Goal: Task Accomplishment & Management: Complete application form

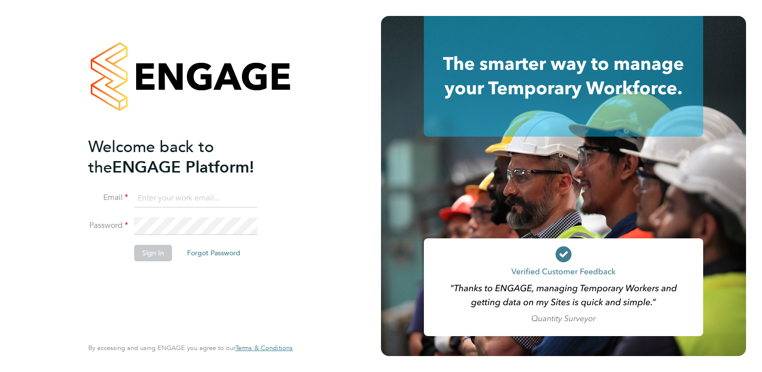
type input "Brendan.Day@hmsworks.co.uk"
click at [150, 254] on button "Sign In" at bounding box center [153, 253] width 38 height 16
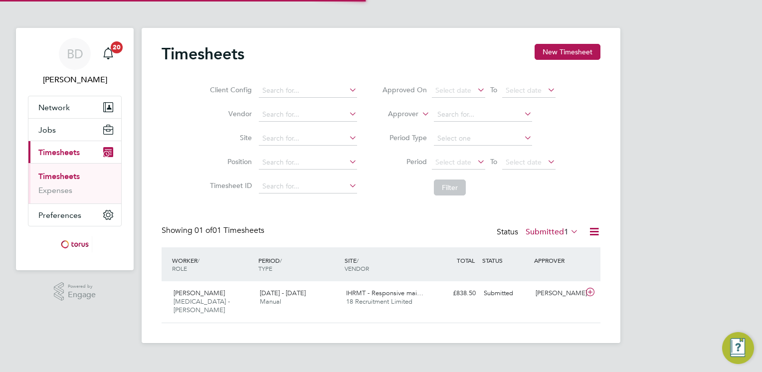
scroll to position [25, 87]
click at [542, 294] on div "[PERSON_NAME]" at bounding box center [558, 293] width 52 height 16
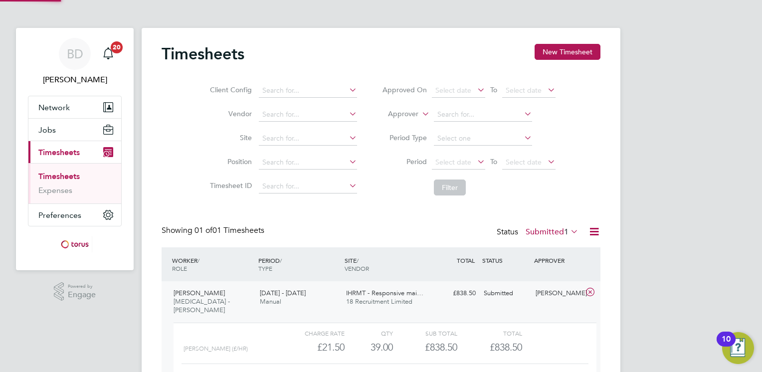
scroll to position [16, 97]
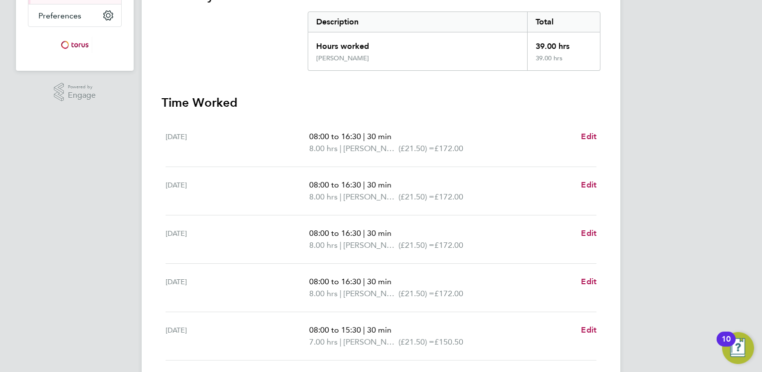
scroll to position [219, 0]
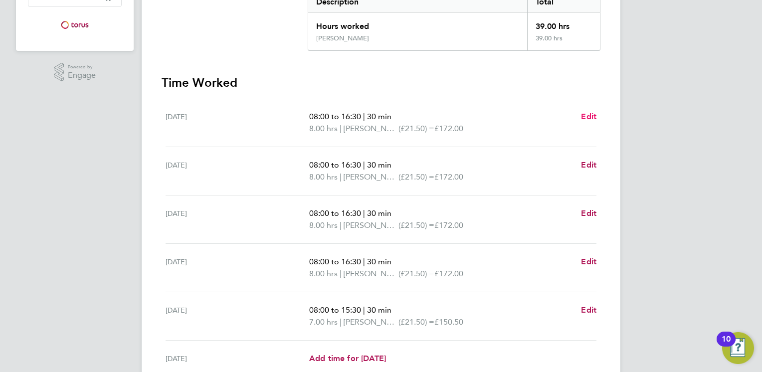
click at [587, 117] on span "Edit" at bounding box center [588, 116] width 15 height 9
select select "30"
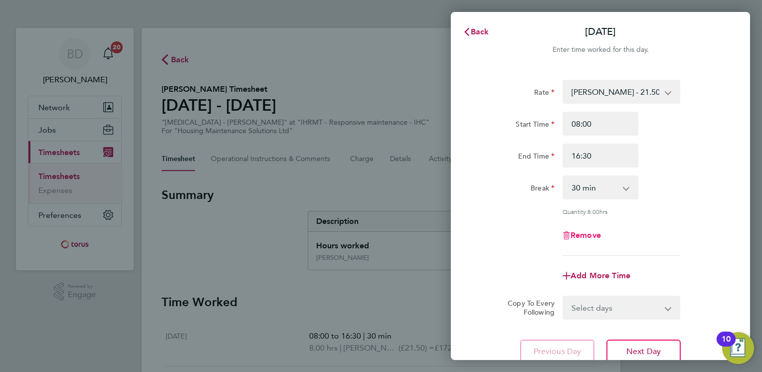
click at [580, 234] on span "Remove" at bounding box center [585, 234] width 30 height 9
select select "null"
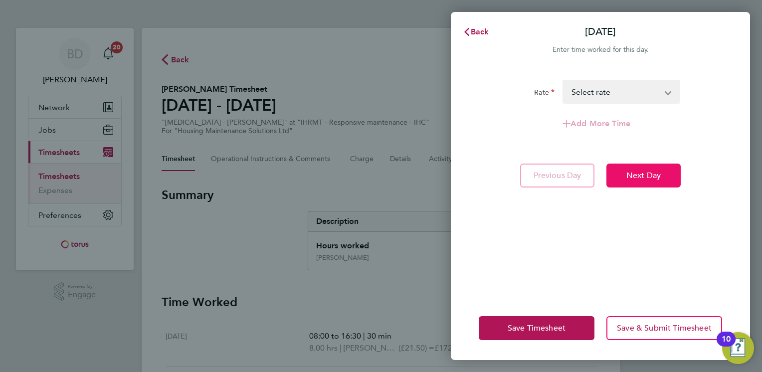
click at [634, 179] on span "Next Day" at bounding box center [643, 176] width 34 height 10
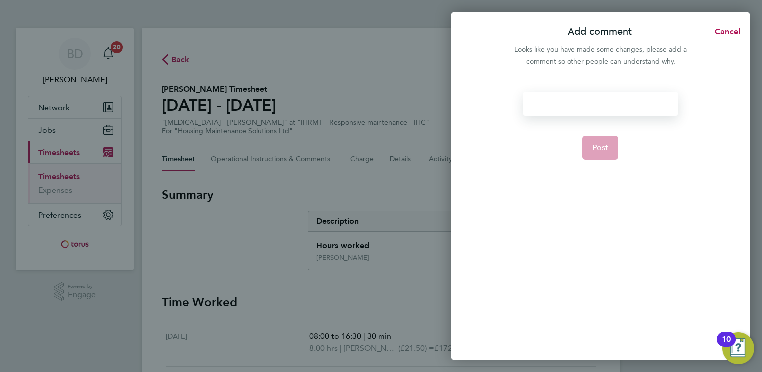
click at [588, 98] on div at bounding box center [600, 104] width 154 height 24
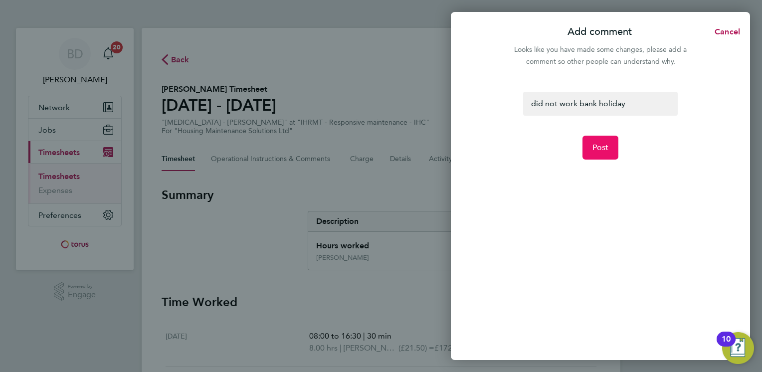
click at [601, 149] on span "Post" at bounding box center [600, 148] width 16 height 10
select select "30"
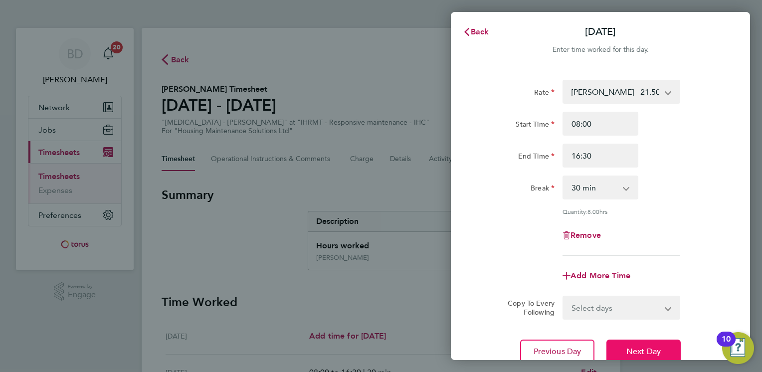
click at [648, 344] on button "Next Day" at bounding box center [643, 352] width 74 height 24
select select "30"
click at [640, 347] on span "Next Day" at bounding box center [643, 352] width 34 height 10
select select "30"
click at [640, 347] on span "Next Day" at bounding box center [643, 352] width 34 height 10
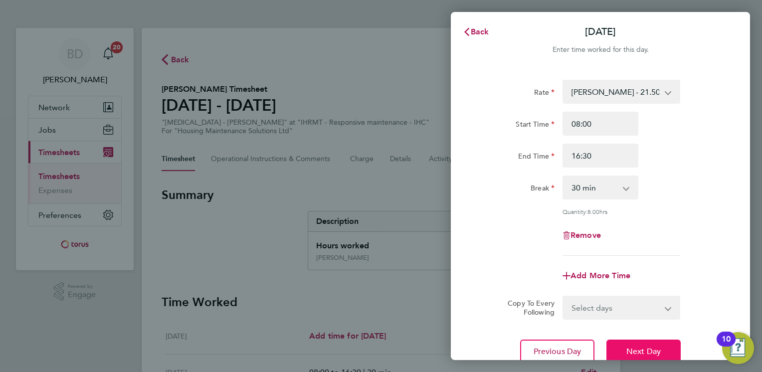
select select "30"
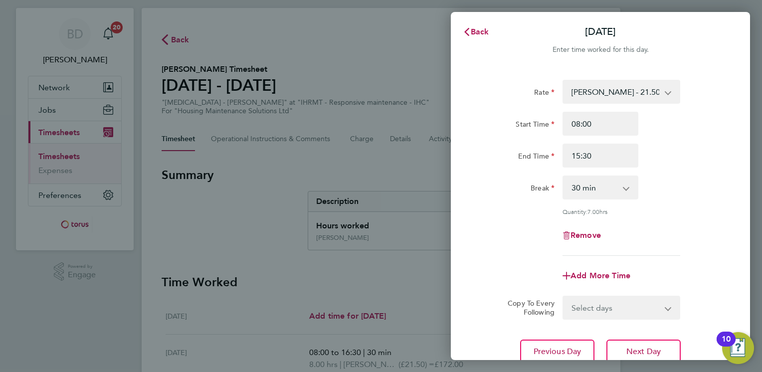
scroll to position [40, 0]
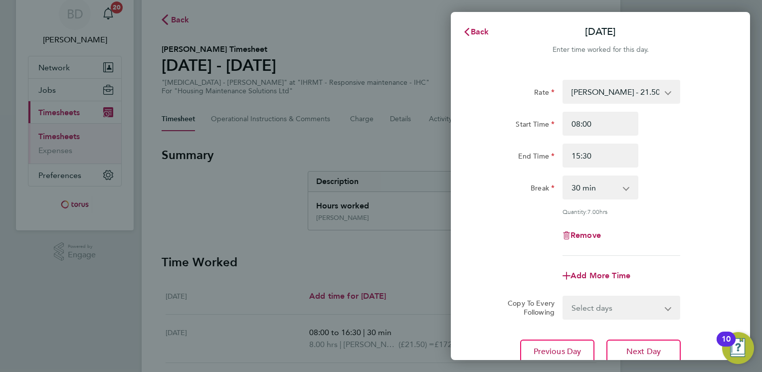
click at [678, 261] on app-timesheet-line-form-group "Rate [PERSON_NAME] - 21.50 Start Time 08:00 End Time 15:30 Break 0 min 15 min 3…" at bounding box center [600, 184] width 243 height 208
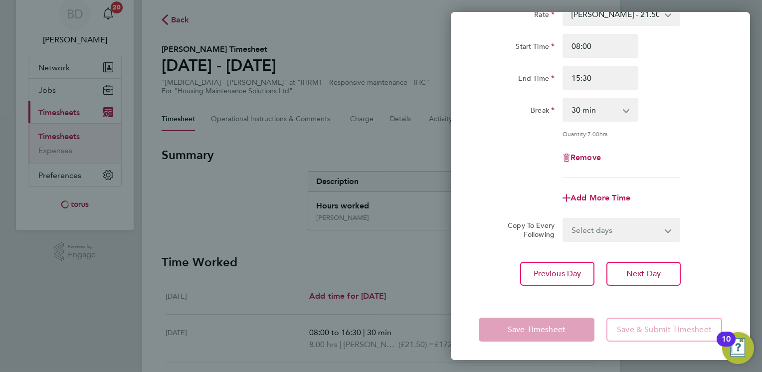
scroll to position [60, 0]
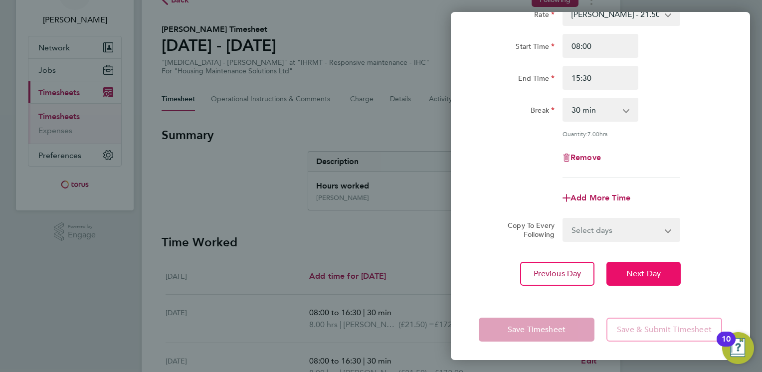
click at [643, 278] on button "Next Day" at bounding box center [643, 274] width 74 height 24
select select "30"
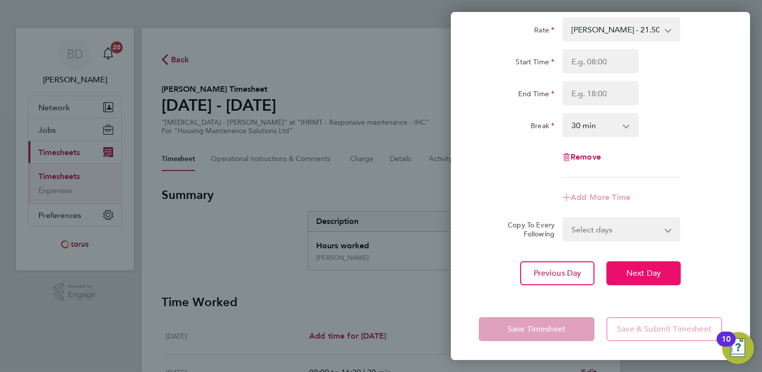
click at [643, 278] on button "Next Day" at bounding box center [643, 273] width 74 height 24
select select "30"
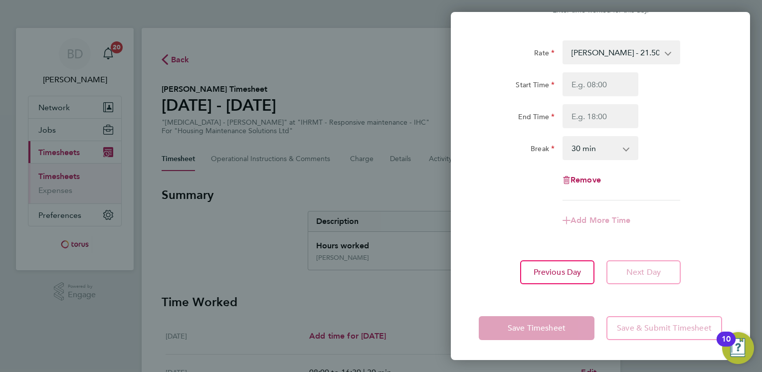
scroll to position [38, 0]
click at [643, 278] on app-form-button "Next Day" at bounding box center [640, 273] width 80 height 24
click at [558, 329] on app-form-button "Save Timesheet" at bounding box center [540, 329] width 122 height 24
click at [492, 228] on div "Add More Time" at bounding box center [600, 221] width 251 height 24
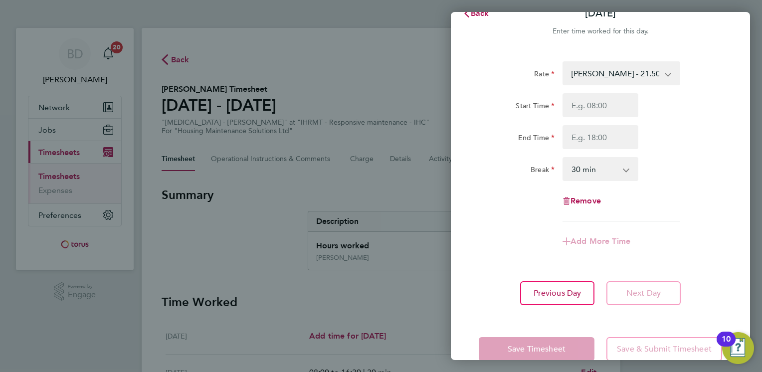
scroll to position [0, 0]
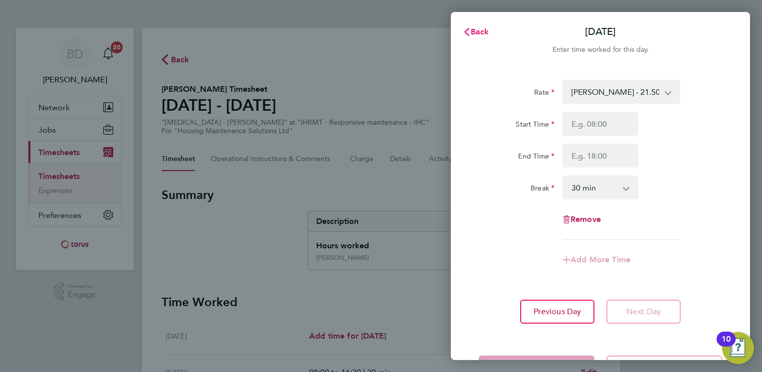
click at [475, 29] on span "Back" at bounding box center [480, 31] width 18 height 9
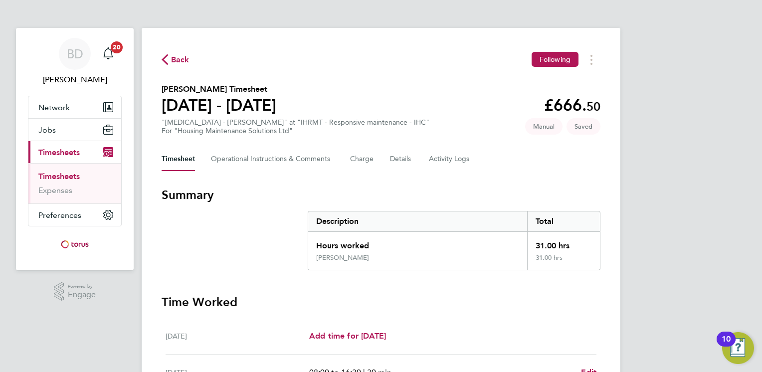
click at [435, 308] on h3 "Time Worked" at bounding box center [381, 302] width 439 height 16
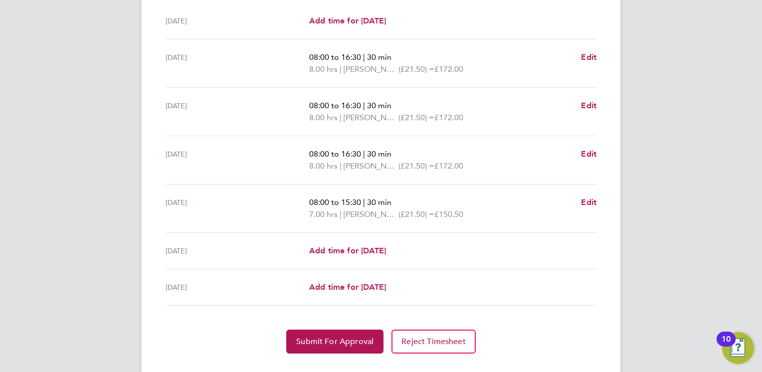
scroll to position [295, 0]
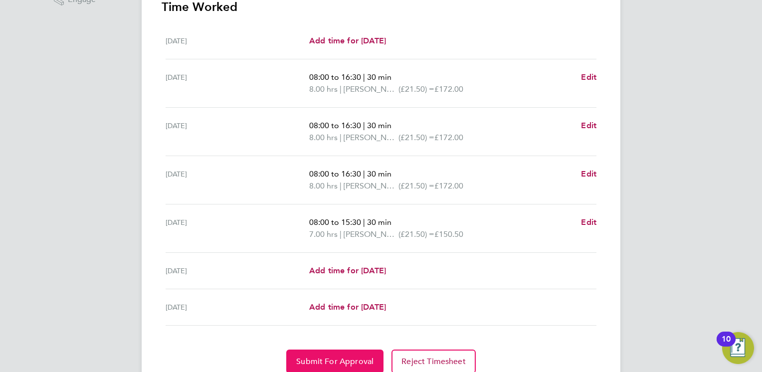
click at [337, 357] on span "Submit For Approval" at bounding box center [334, 362] width 77 height 10
click at [329, 357] on span "Approve Timesheet" at bounding box center [334, 362] width 73 height 10
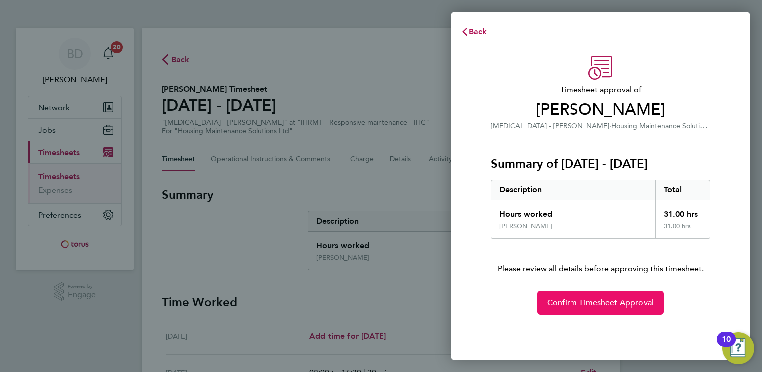
click at [559, 303] on span "Confirm Timesheet Approval" at bounding box center [600, 303] width 107 height 10
